Goal: Navigation & Orientation: Go to known website

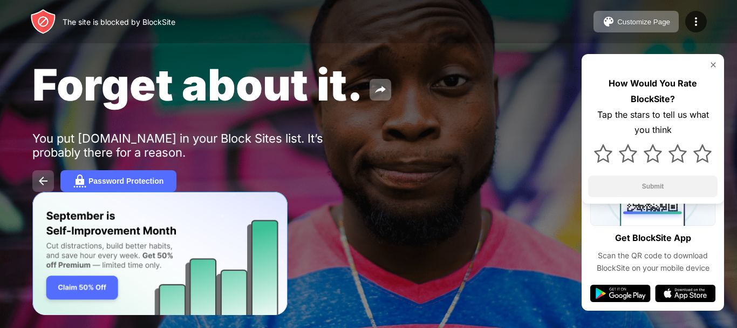
click at [45, 180] on img at bounding box center [43, 180] width 13 height 13
